Goal: Task Accomplishment & Management: Use online tool/utility

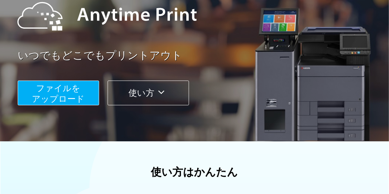
click at [66, 88] on span "ファイルを ​​アップロード" at bounding box center [58, 94] width 53 height 20
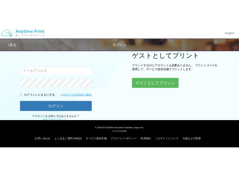
scroll to position [87, 0]
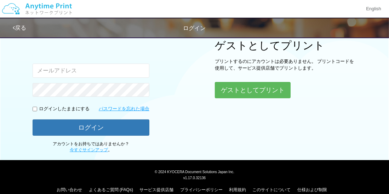
type input "[EMAIL_ADDRESS][DOMAIN_NAME]"
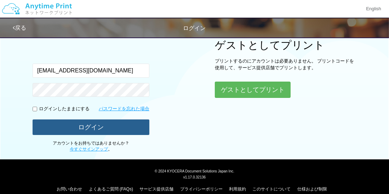
click at [81, 130] on button "ログイン" at bounding box center [91, 128] width 117 height 16
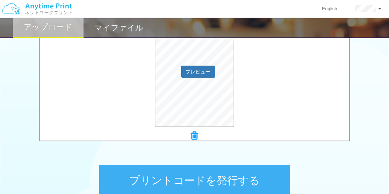
scroll to position [309, 0]
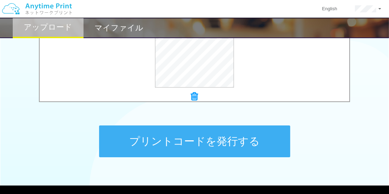
click at [218, 141] on button "プリントコードを発行する" at bounding box center [194, 142] width 191 height 32
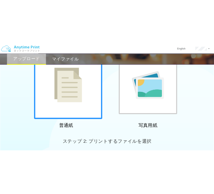
scroll to position [89, 0]
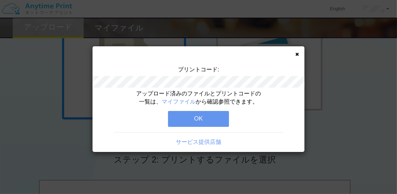
click at [361, 81] on div "プリントコード: アップロード済みのファイルとプリントコードの一覧は、 マイファイル から確認参照できます。 OK サービス提供店舗" at bounding box center [198, 97] width 397 height 194
click at [212, 115] on button "OK" at bounding box center [198, 119] width 61 height 16
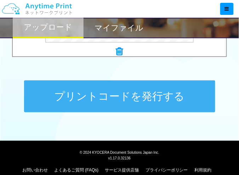
scroll to position [374, 0]
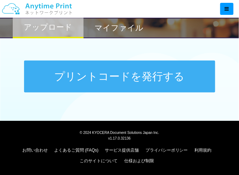
click at [159, 81] on button "プリントコードを発行する" at bounding box center [119, 77] width 191 height 32
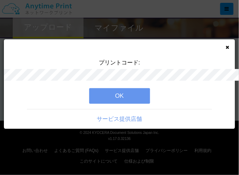
scroll to position [0, 0]
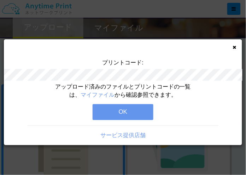
click at [127, 117] on button "OK" at bounding box center [123, 112] width 61 height 16
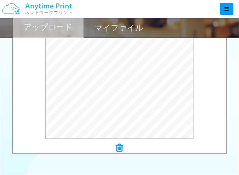
scroll to position [310, 0]
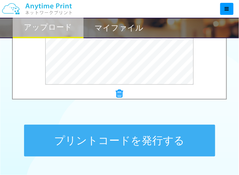
click at [137, 140] on button "プリントコードを発行する" at bounding box center [119, 141] width 191 height 32
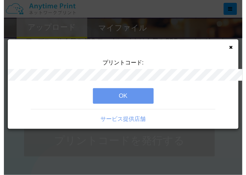
scroll to position [0, 0]
